Goal: Task Accomplishment & Management: Use online tool/utility

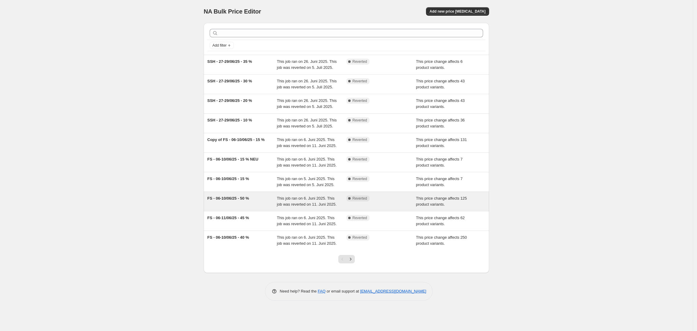
click at [268, 201] on div "FS - 06-10/06/25 - 50 %" at bounding box center [242, 201] width 70 height 12
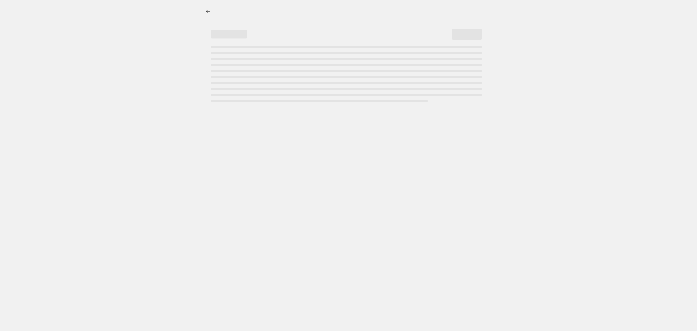
select select "pcap"
select select "no_change"
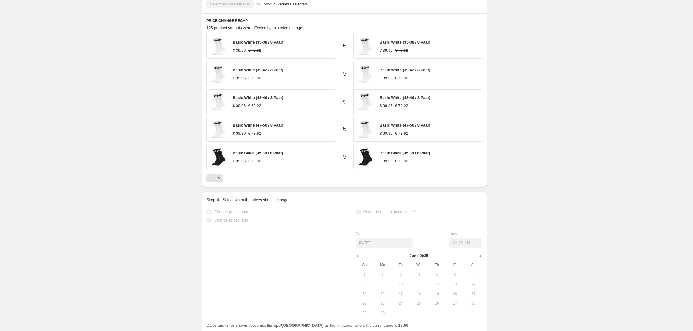
scroll to position [388, 0]
click at [218, 179] on icon "Next" at bounding box center [219, 177] width 6 height 6
